Goal: Transaction & Acquisition: Download file/media

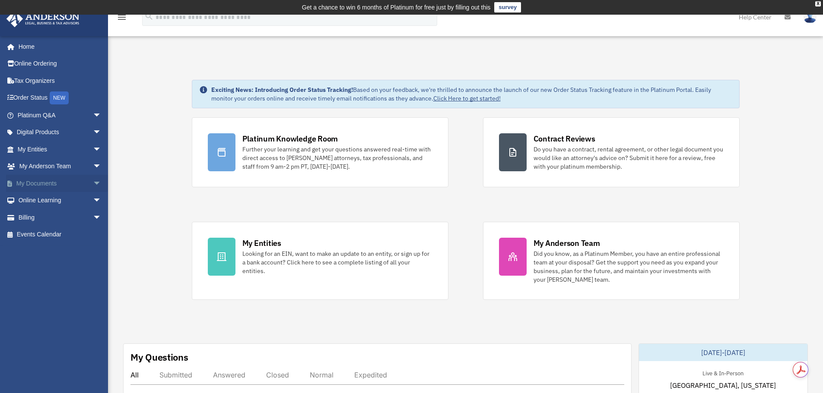
click at [93, 187] on span "arrow_drop_down" at bounding box center [101, 184] width 17 height 18
click at [41, 200] on link "Box" at bounding box center [63, 200] width 102 height 17
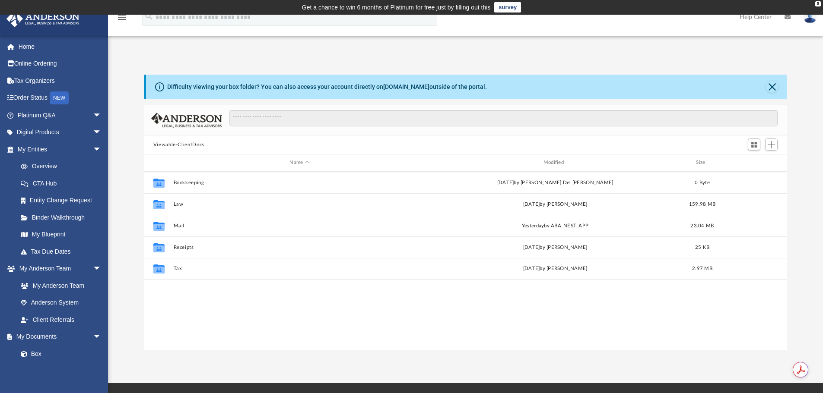
scroll to position [190, 636]
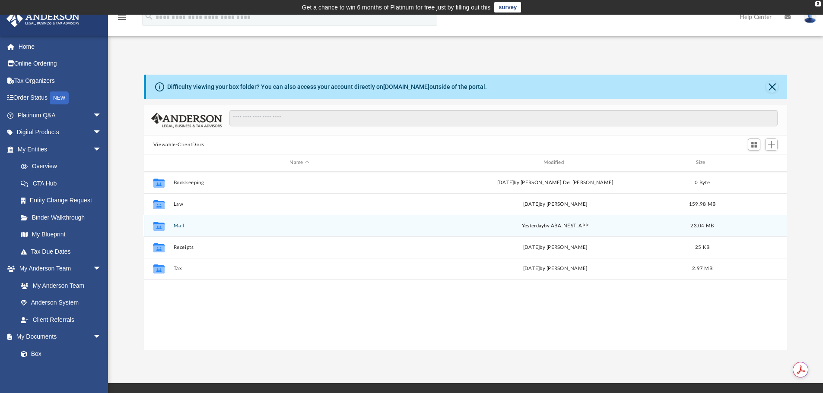
click at [184, 226] on button "Mail" at bounding box center [299, 226] width 252 height 6
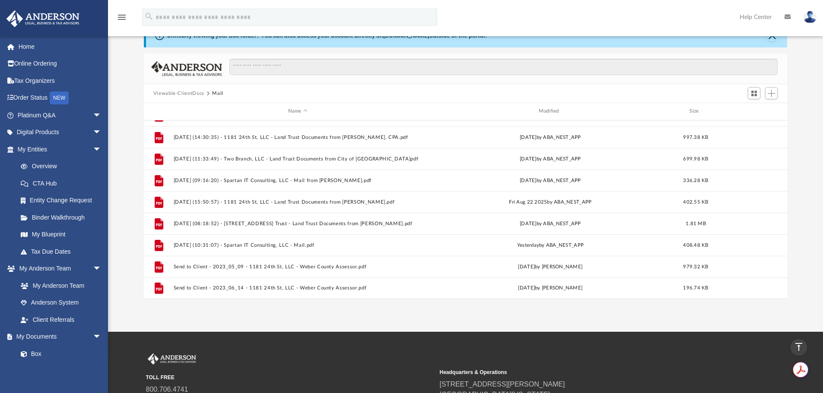
scroll to position [0, 0]
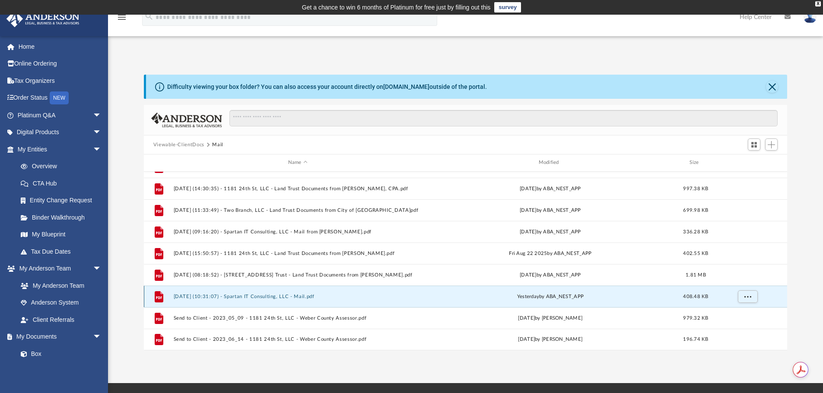
click at [309, 296] on button "[DATE] (10:31:07) - Spartan IT Consulting, LLC - Mail.pdf" at bounding box center [297, 297] width 249 height 6
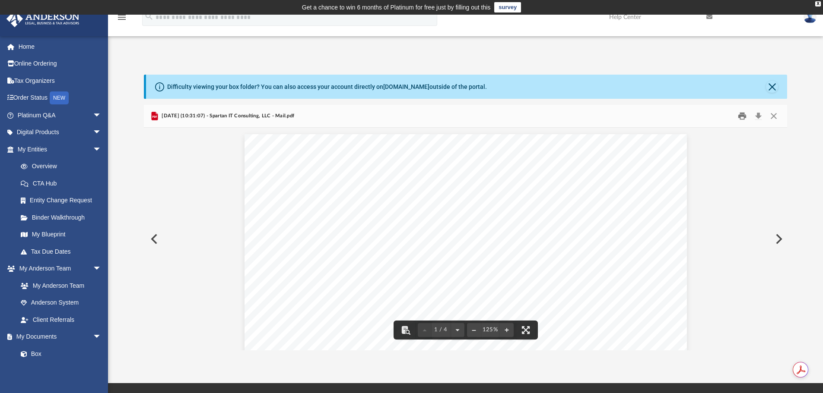
click at [740, 115] on button "Print" at bounding box center [741, 116] width 17 height 13
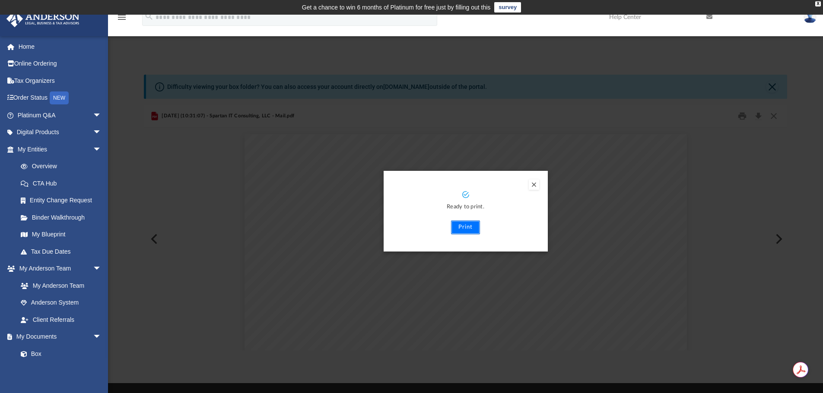
click at [466, 225] on button "Print" at bounding box center [465, 228] width 29 height 14
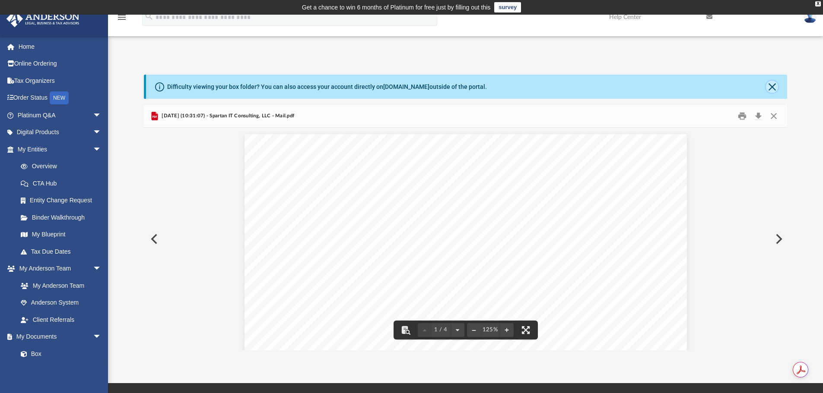
click at [771, 86] on button "Close" at bounding box center [772, 87] width 12 height 12
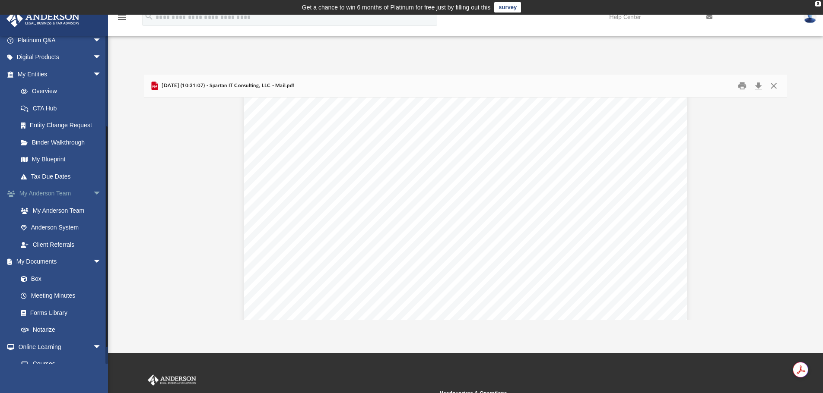
scroll to position [130, 0]
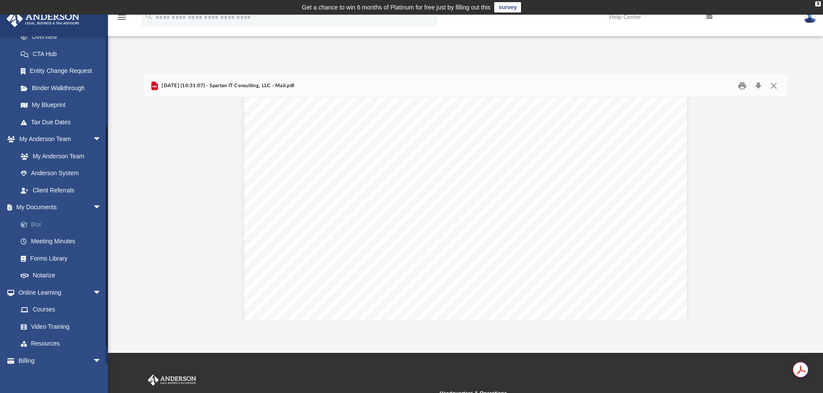
click at [38, 229] on link "Box" at bounding box center [63, 224] width 102 height 17
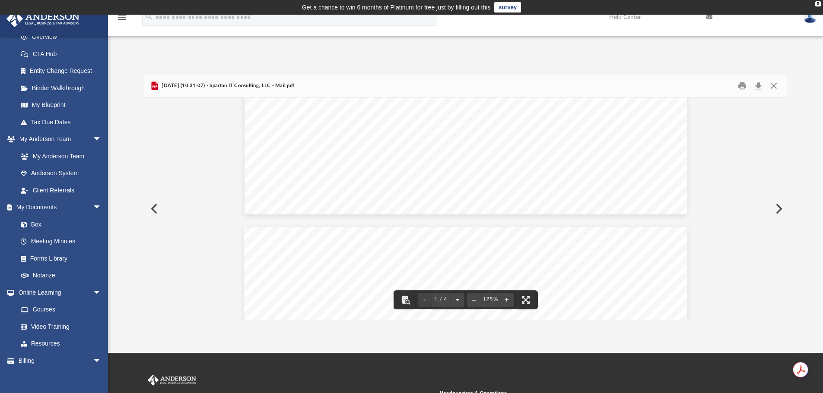
scroll to position [345, 0]
click at [775, 85] on button "Close" at bounding box center [774, 85] width 16 height 13
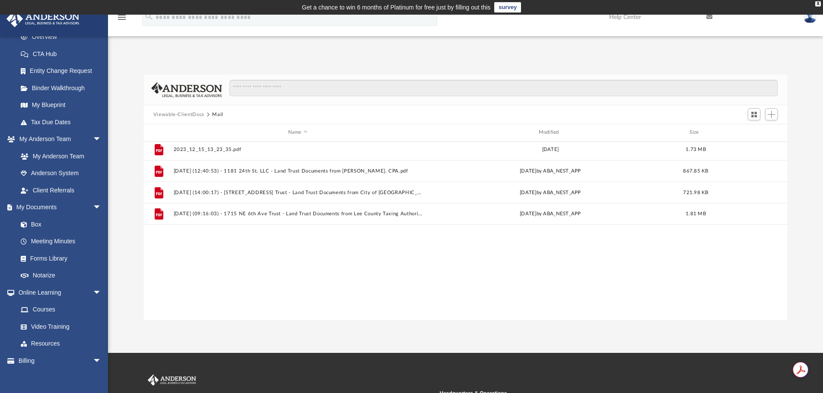
scroll to position [59, 0]
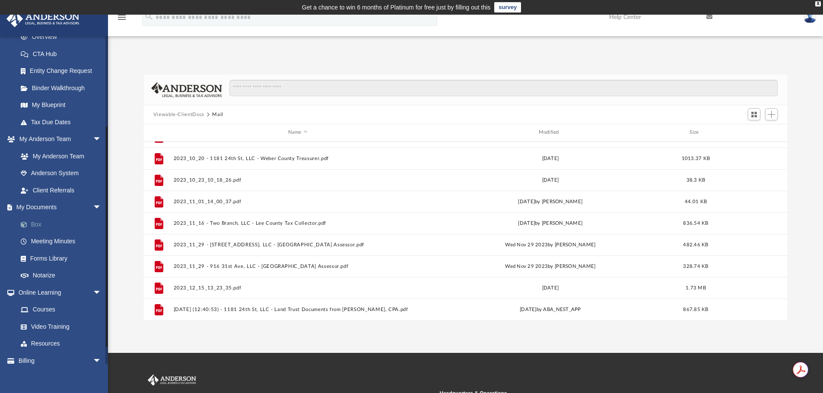
click at [36, 222] on link "Box" at bounding box center [63, 224] width 102 height 17
click at [48, 257] on link "Forms Library" at bounding box center [63, 258] width 102 height 17
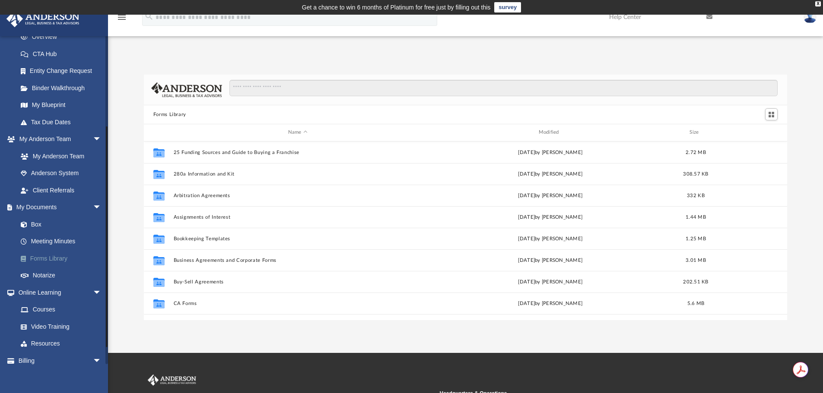
scroll to position [190, 636]
click at [32, 225] on link "Box" at bounding box center [63, 224] width 102 height 17
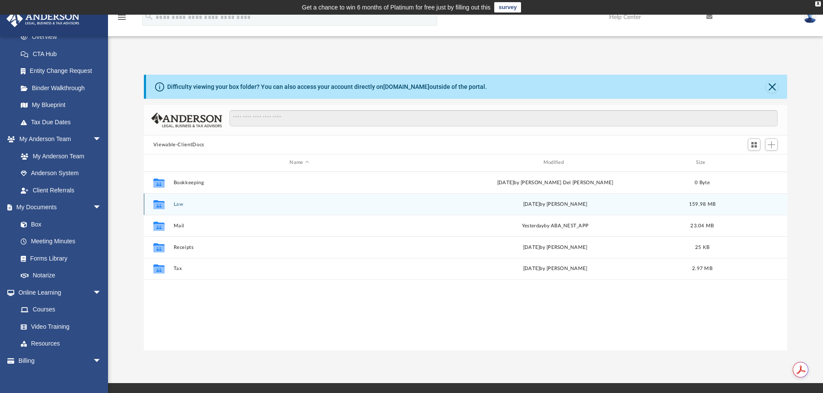
scroll to position [190, 636]
click at [174, 204] on button "Law" at bounding box center [299, 205] width 252 height 6
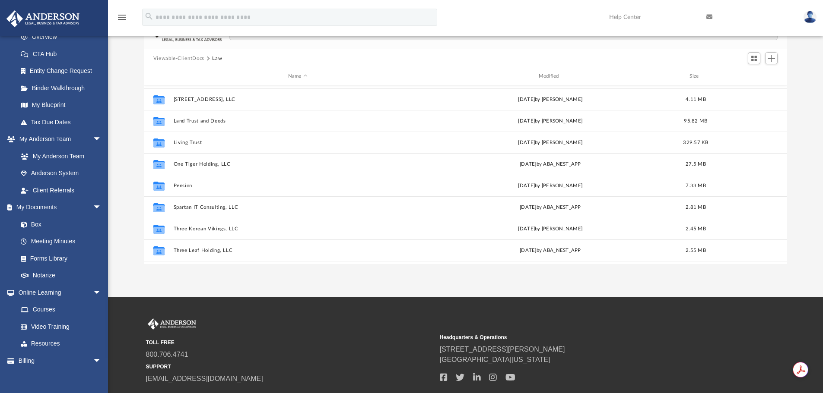
scroll to position [86, 0]
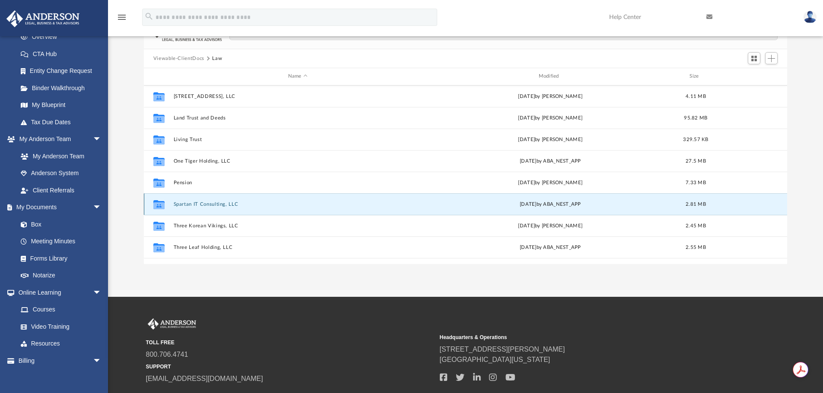
click at [223, 204] on button "Spartan IT Consulting, LLC" at bounding box center [297, 205] width 249 height 6
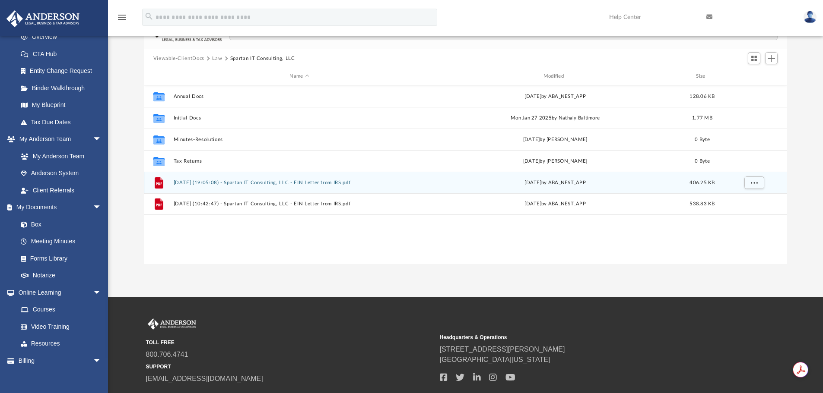
click at [284, 183] on button "[DATE] (19:05:08) - Spartan IT Consulting, LLC - EIN Letter from IRS.pdf" at bounding box center [299, 183] width 252 height 6
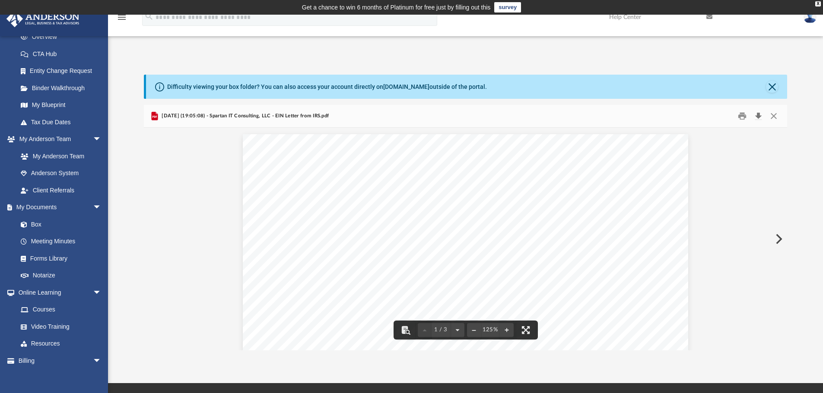
click at [760, 117] on button "Download" at bounding box center [758, 116] width 16 height 13
